Goal: Information Seeking & Learning: Learn about a topic

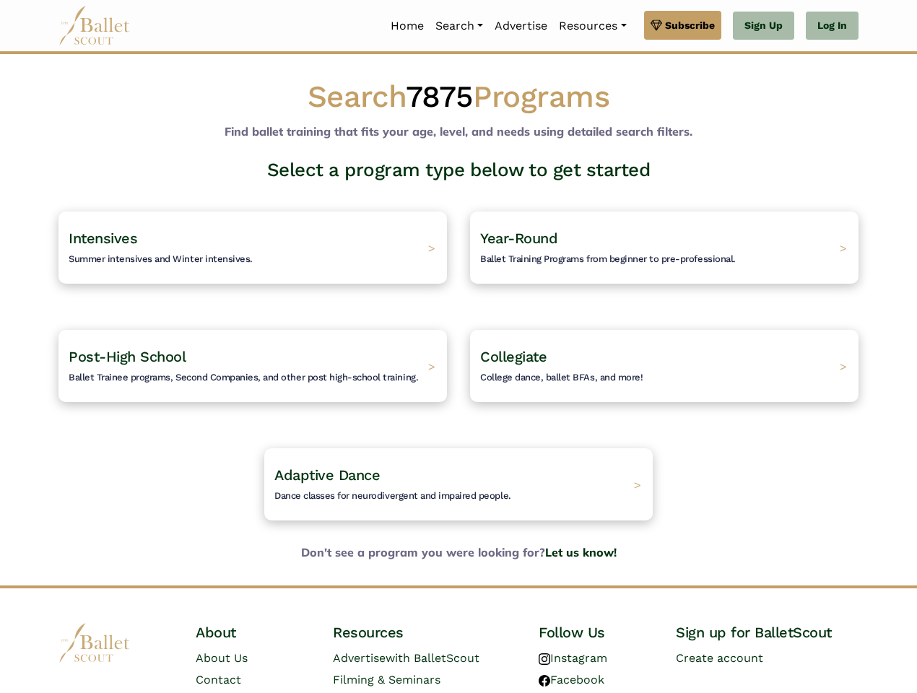
click at [459, 347] on div "Collegiate College dance, ballet BFAs, and more! >" at bounding box center [665, 366] width 412 height 118
click at [591, 26] on link "Resources" at bounding box center [592, 26] width 79 height 30
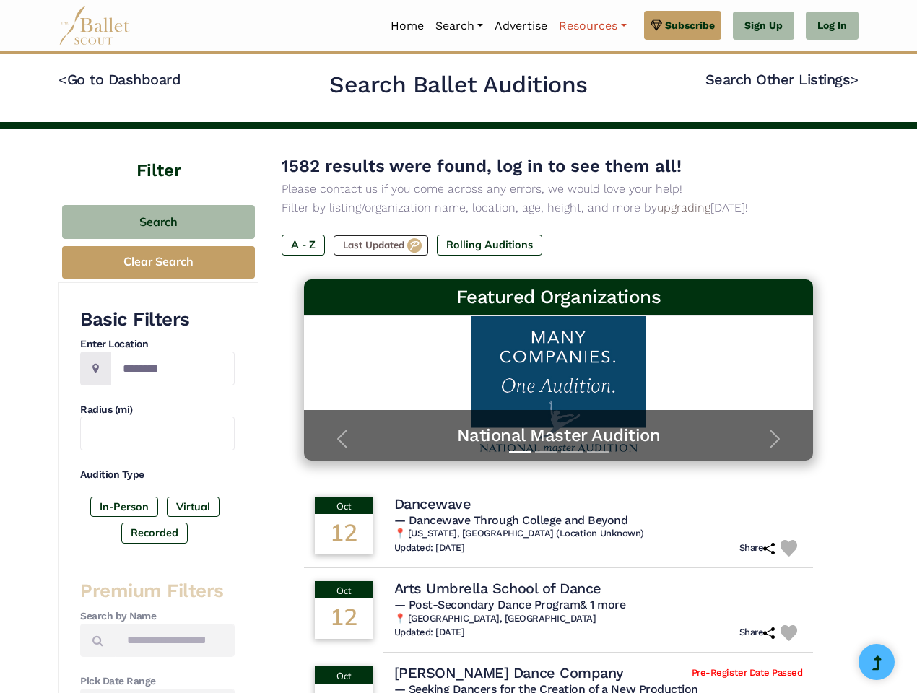
click at [591, 26] on link "Resources" at bounding box center [592, 26] width 79 height 30
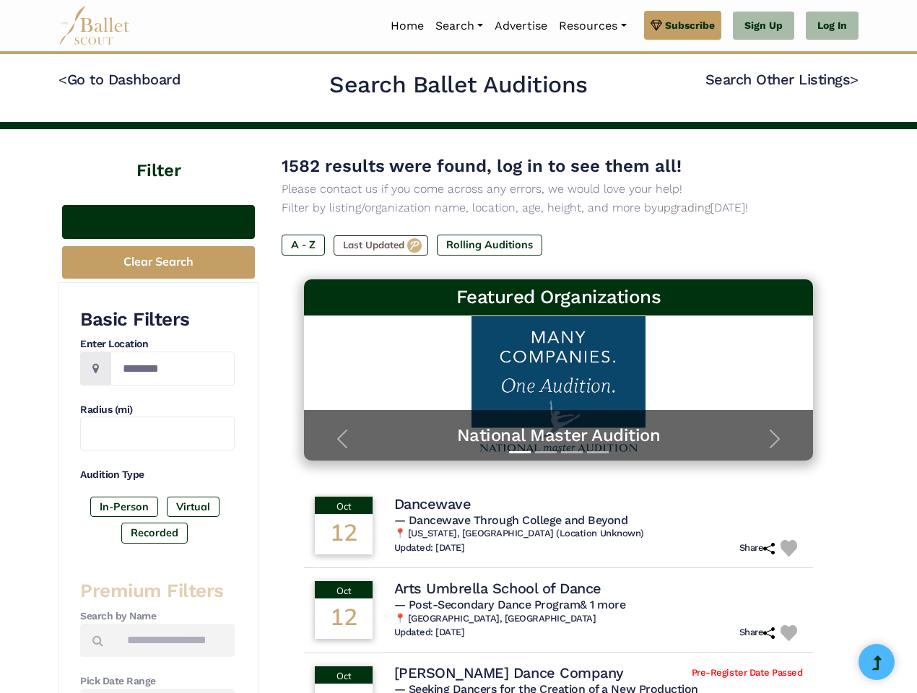
click at [158, 222] on button "Search" at bounding box center [158, 222] width 193 height 34
click at [158, 262] on button "Clear Search" at bounding box center [158, 262] width 193 height 32
click at [124, 507] on label "In-Person" at bounding box center [124, 507] width 68 height 20
click at [192, 507] on label "Virtual" at bounding box center [193, 507] width 53 height 20
click at [155, 533] on label "Recorded" at bounding box center [154, 533] width 66 height 20
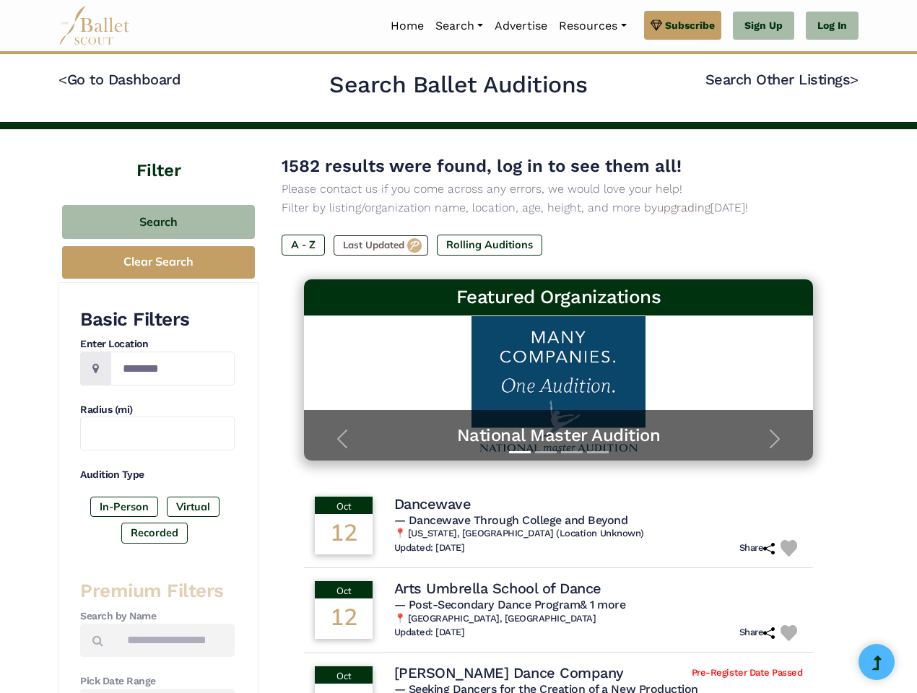
click at [303, 245] on label "A - Z" at bounding box center [303, 245] width 43 height 20
click at [382, 246] on label "Last Updated" at bounding box center [381, 245] width 95 height 20
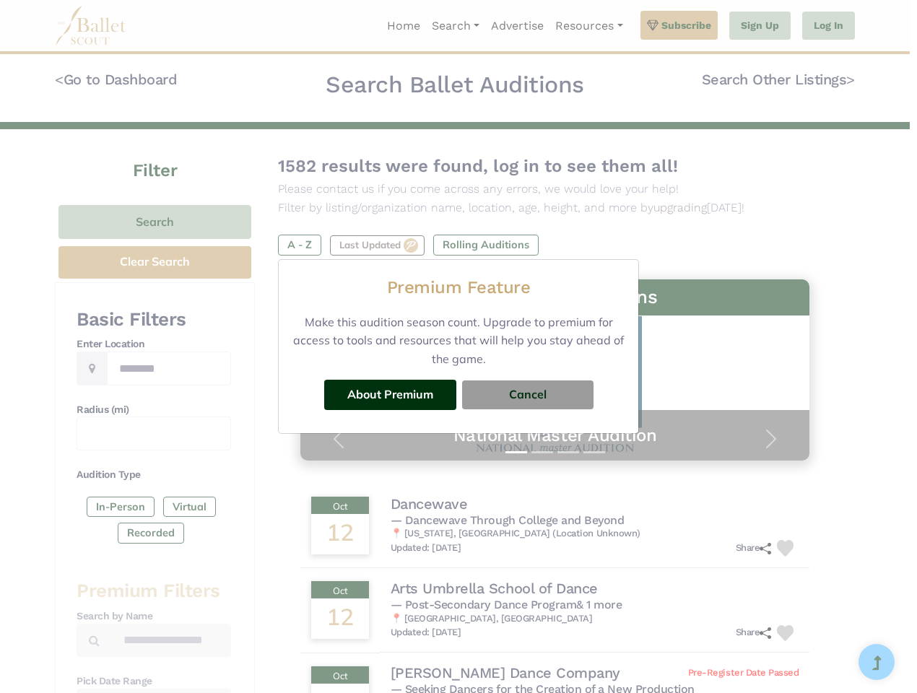
click at [493, 274] on h5 "Premium Feature" at bounding box center [459, 287] width 144 height 27
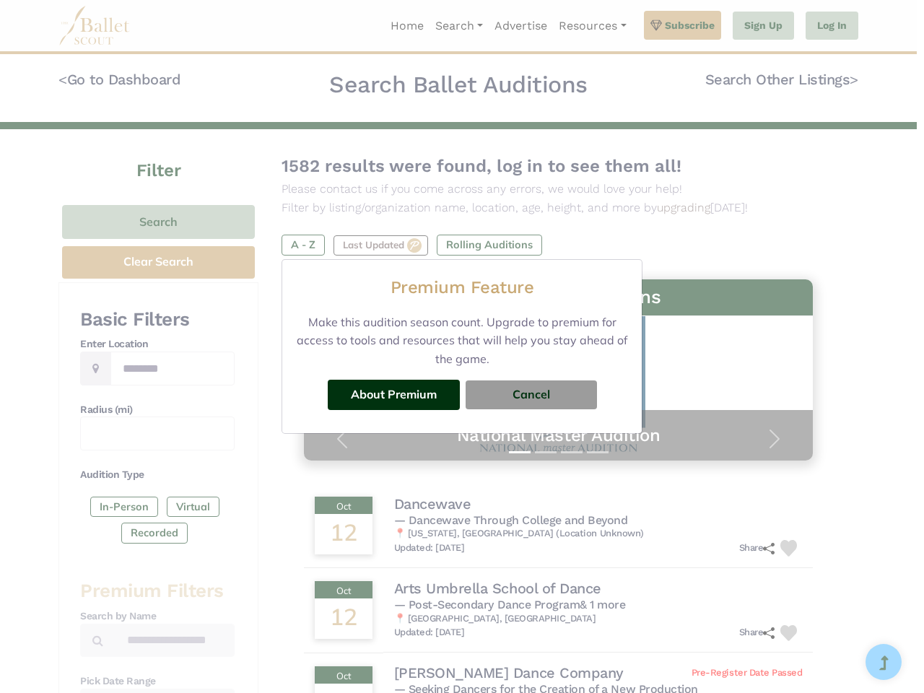
click at [559, 526] on div "Premium Feature Make this audition season count. Upgrade to premium for access …" at bounding box center [462, 346] width 924 height 693
